Goal: Navigation & Orientation: Find specific page/section

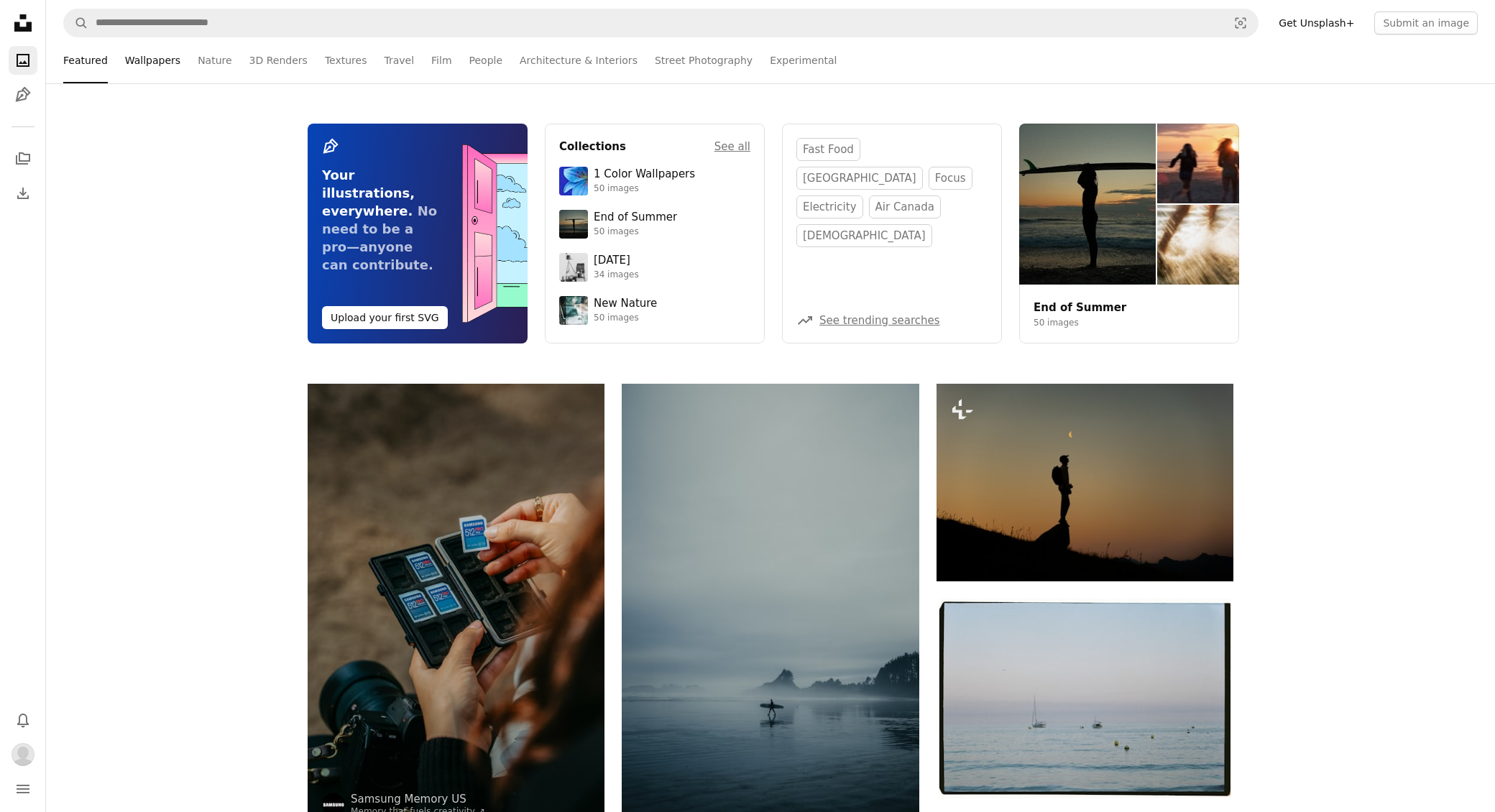
click at [155, 68] on link "Wallpapers" at bounding box center [152, 60] width 55 height 46
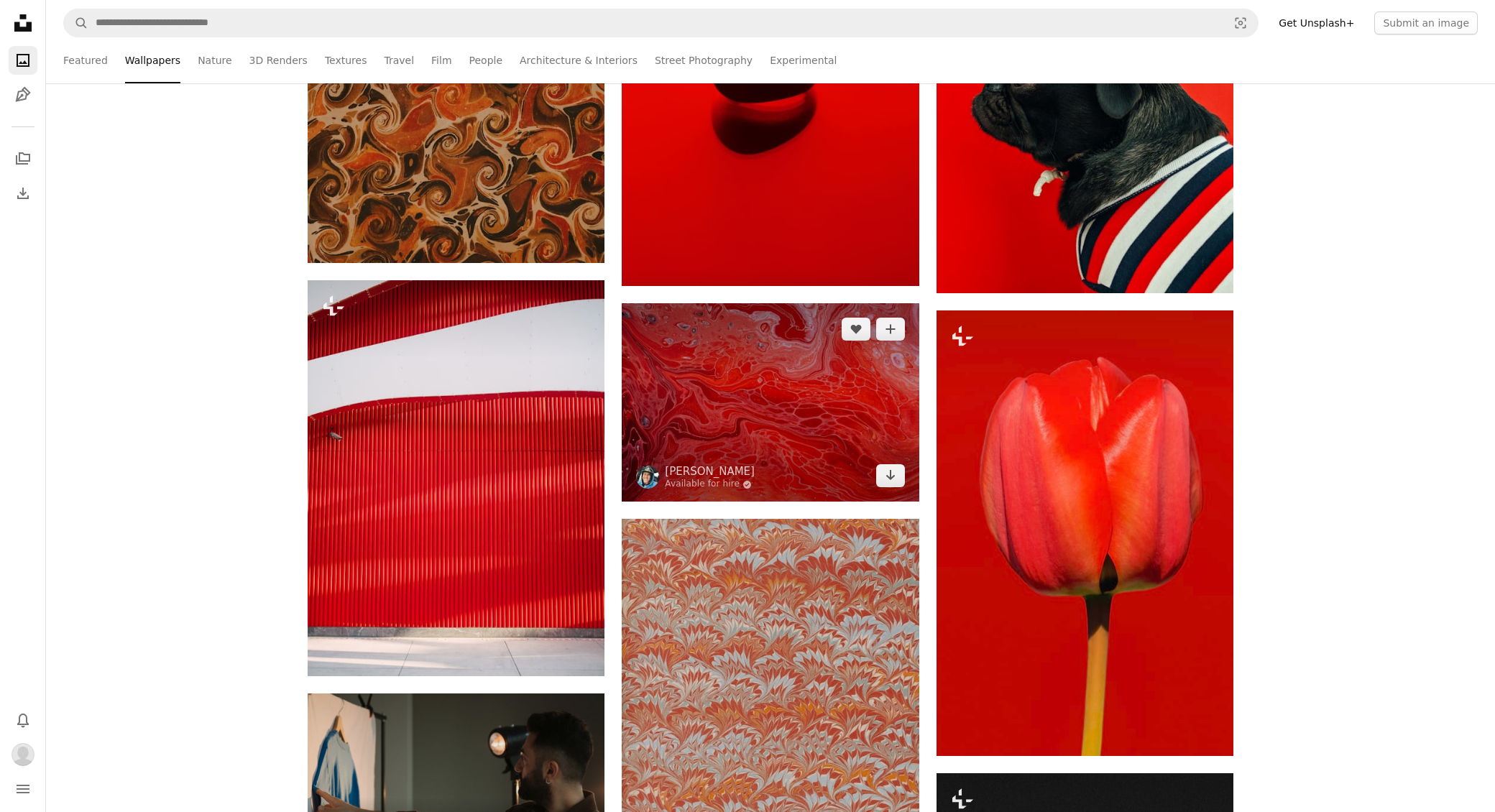
scroll to position [3018, 0]
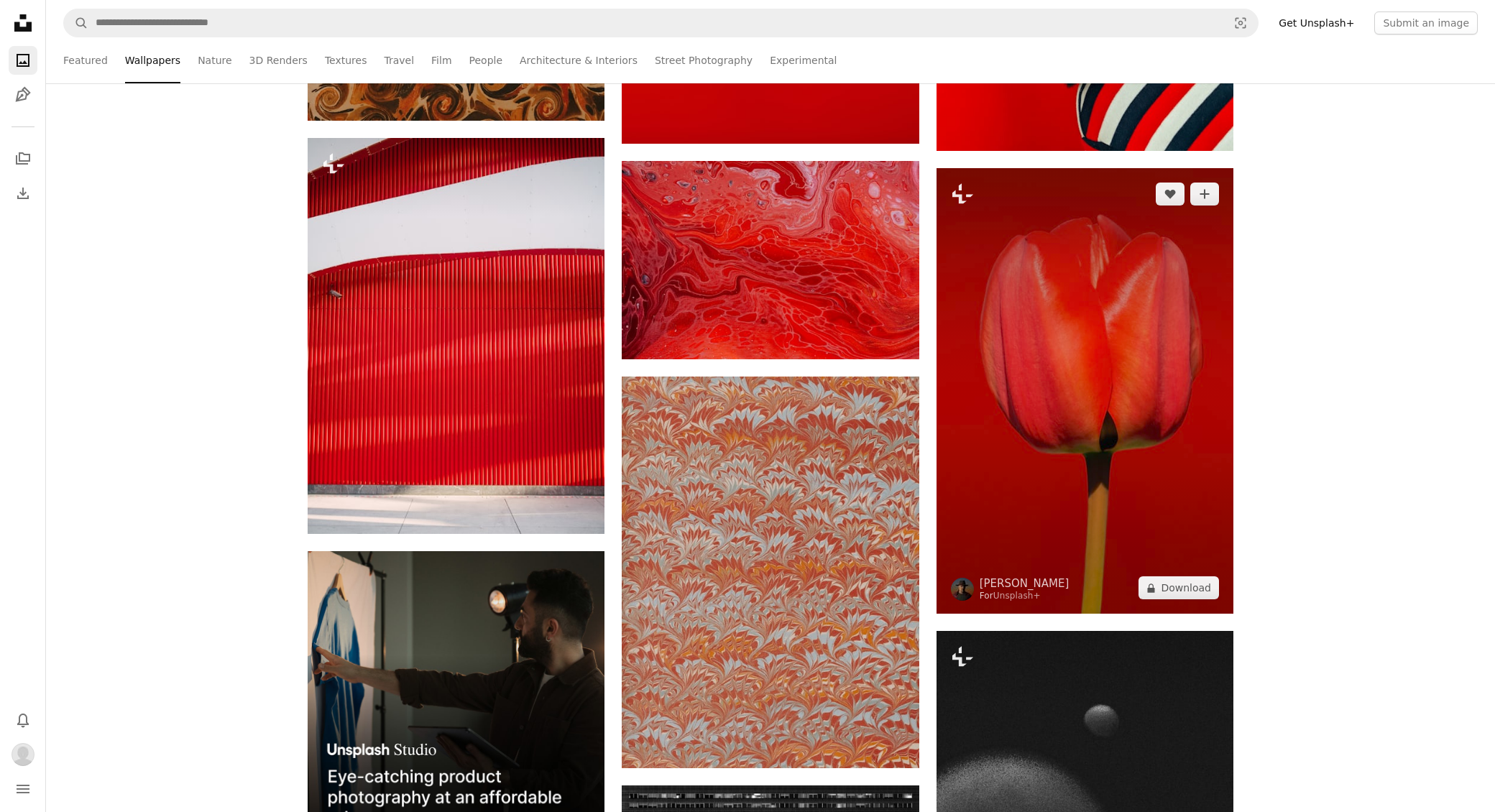
click at [1044, 378] on img at bounding box center [1085, 390] width 297 height 445
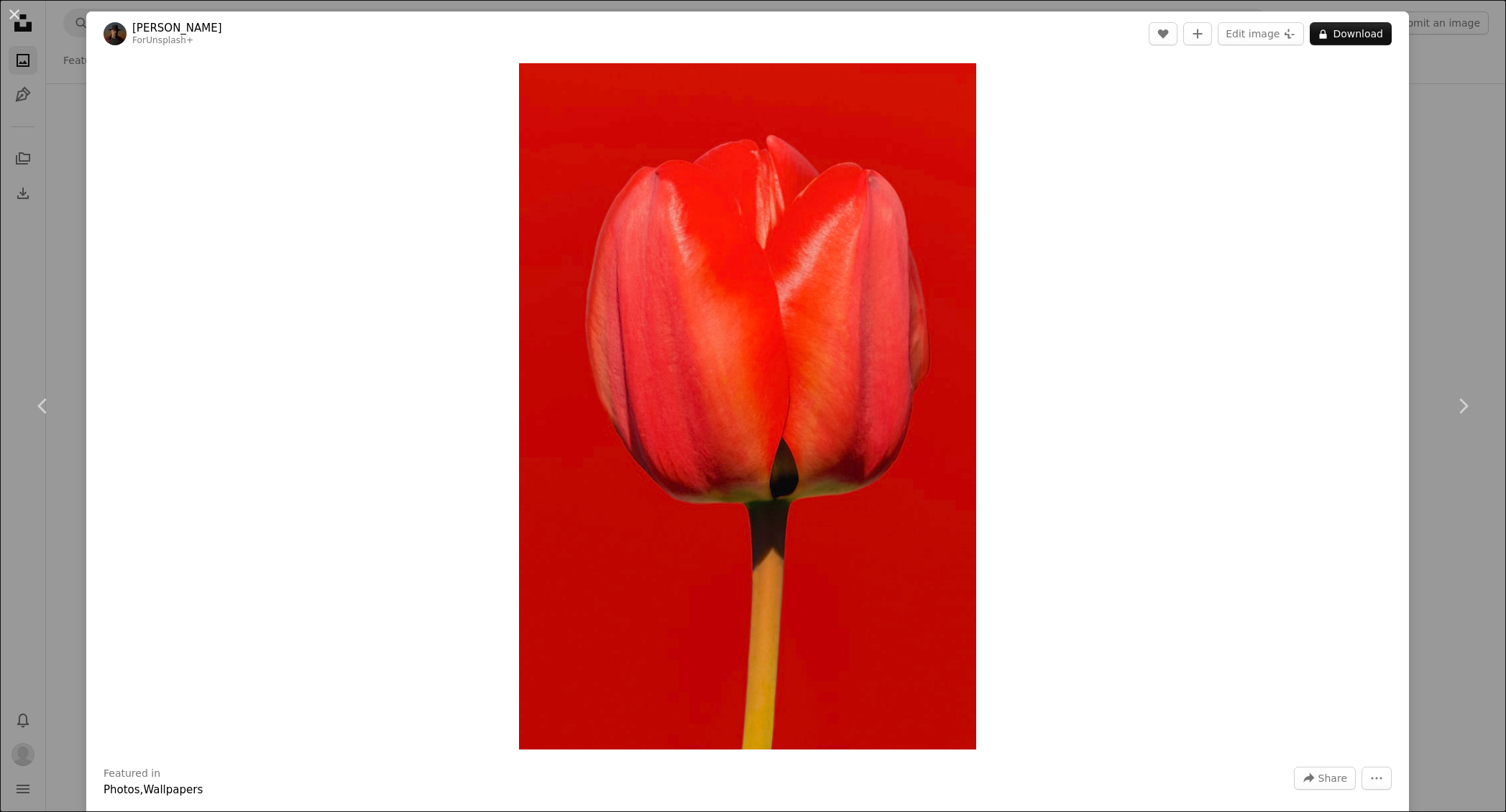
click at [1482, 207] on div "An X shape Chevron left Chevron right [PERSON_NAME] For Unsplash+ A heart A plu…" at bounding box center [753, 406] width 1506 height 812
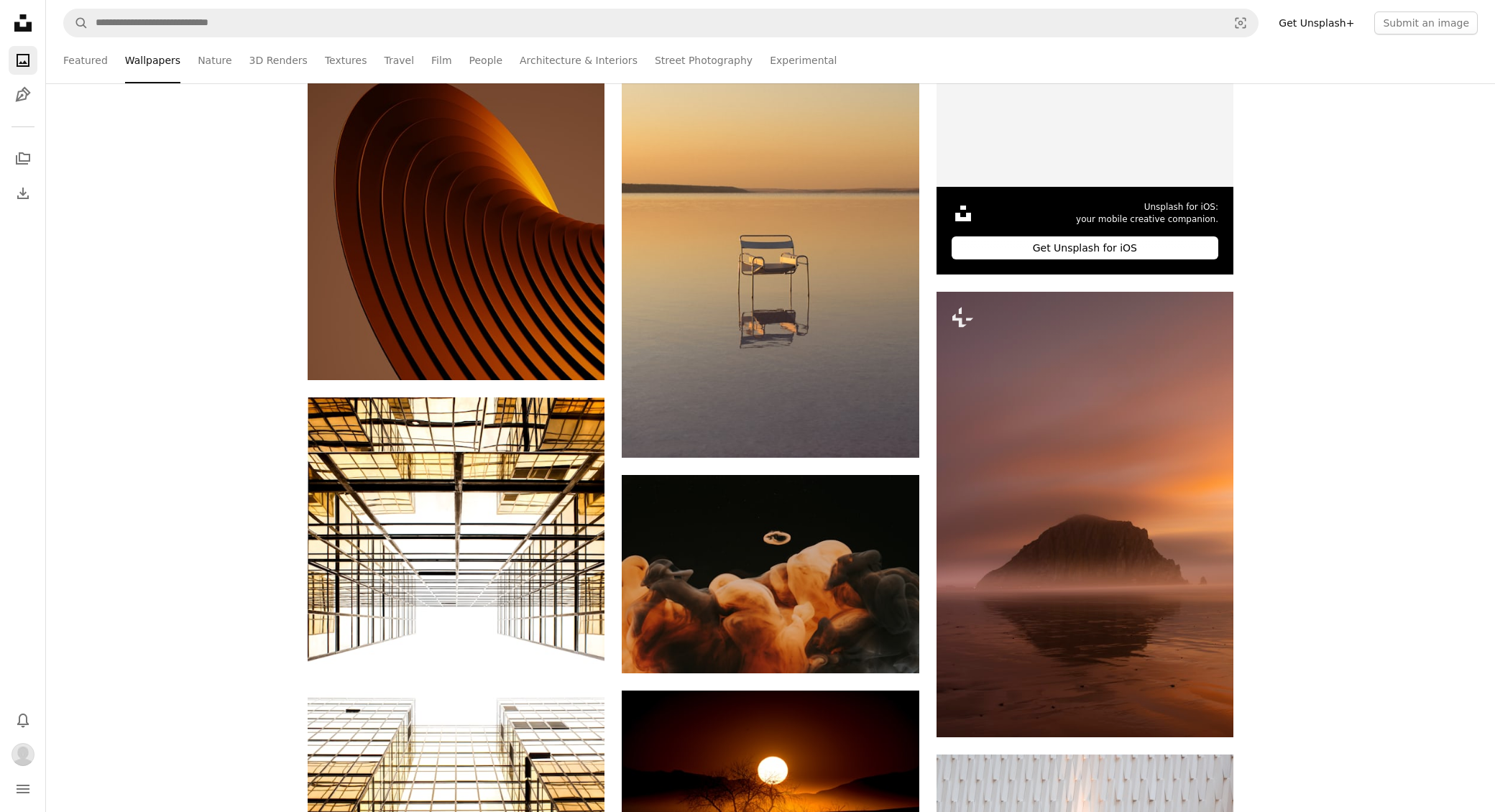
scroll to position [5820, 0]
